Goal: Find specific page/section: Find specific page/section

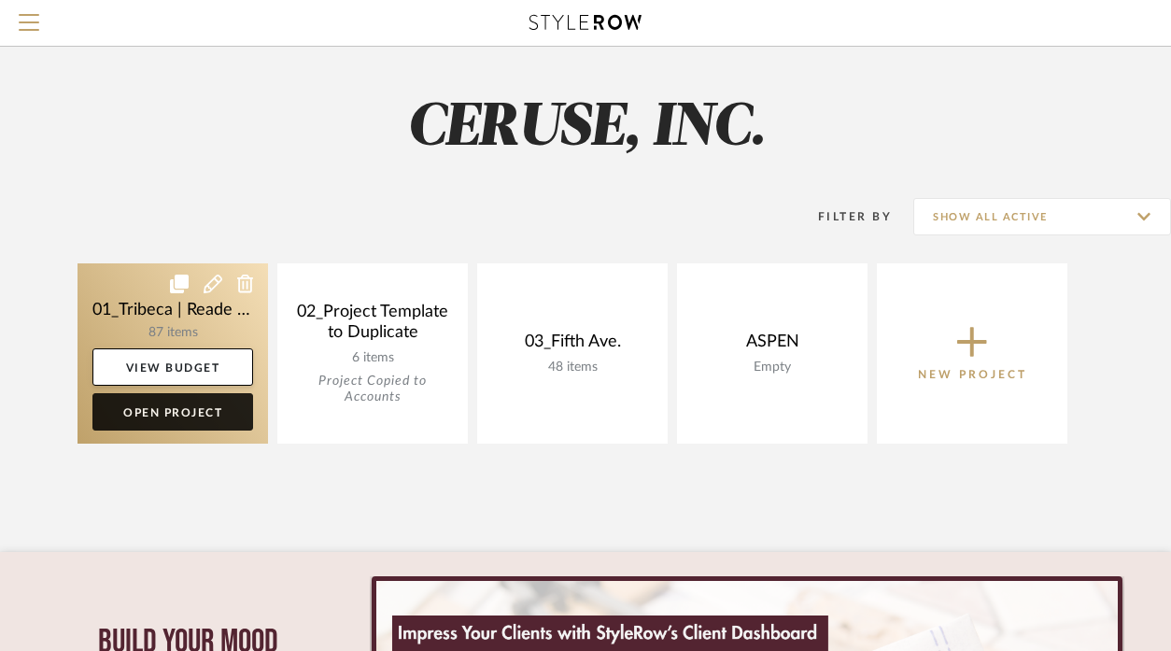
click at [159, 415] on link "Open Project" at bounding box center [172, 411] width 161 height 37
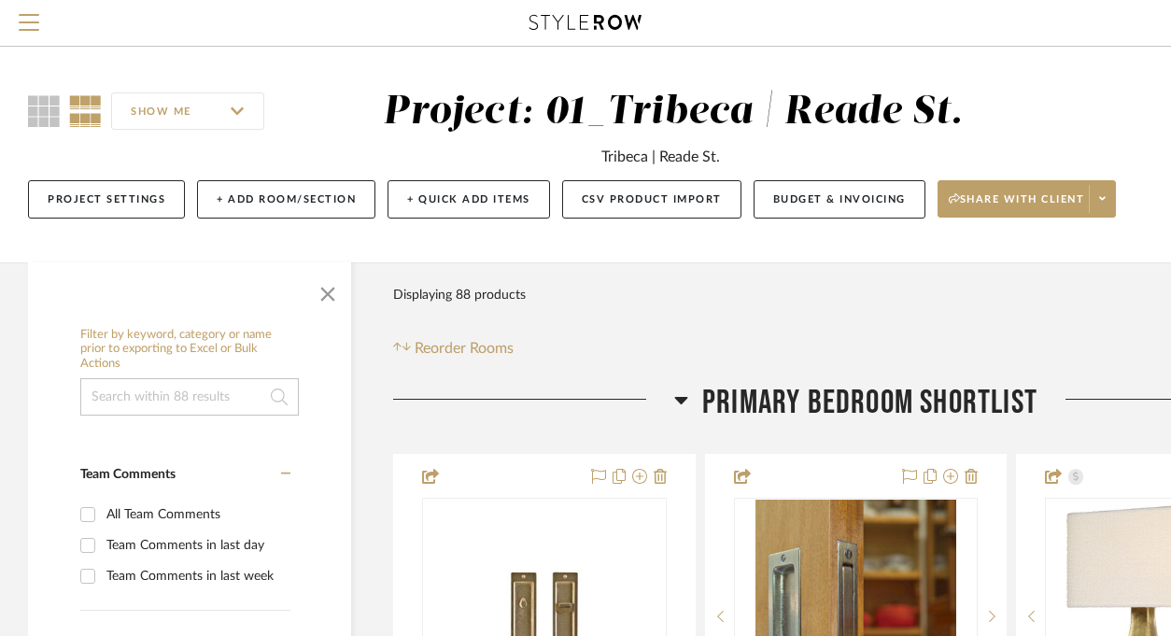
click at [167, 390] on input at bounding box center [189, 396] width 218 height 37
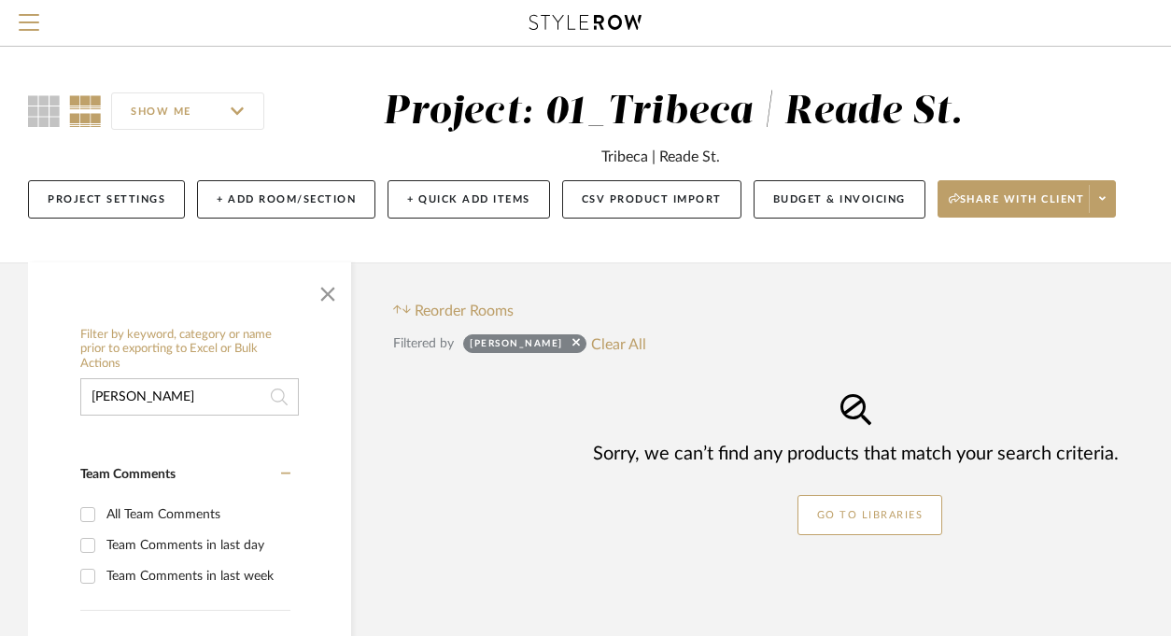
click at [150, 406] on input "[PERSON_NAME]" at bounding box center [189, 396] width 218 height 37
click at [134, 397] on input "electric" at bounding box center [189, 396] width 218 height 37
type input "urban"
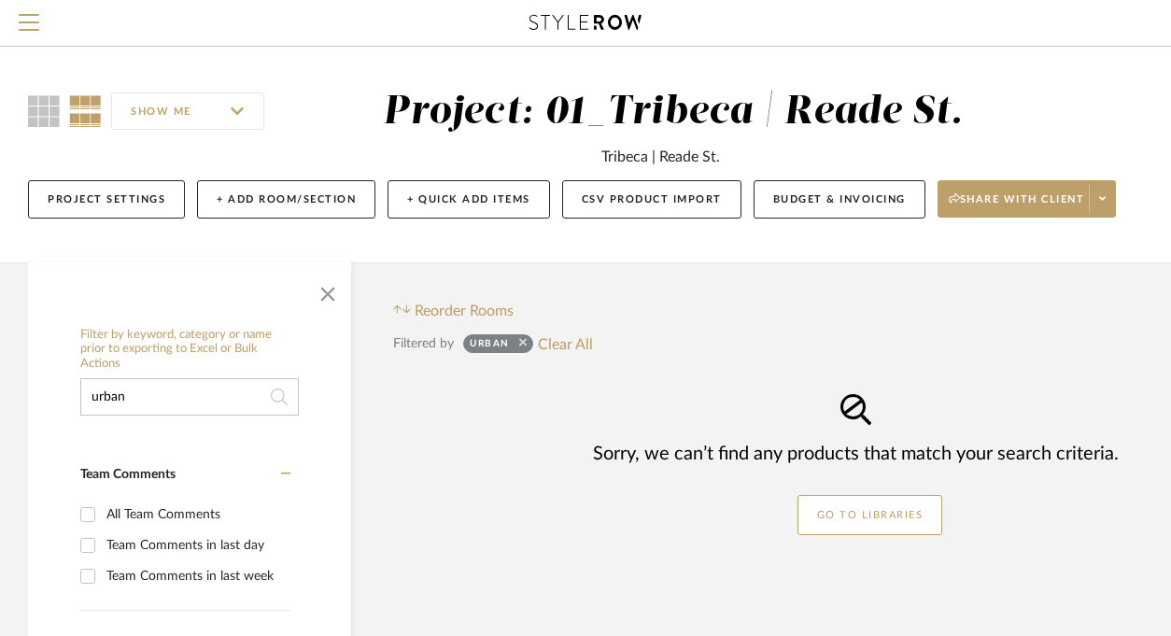
click at [524, 341] on icon at bounding box center [522, 342] width 7 height 7
